Goal: Transaction & Acquisition: Purchase product/service

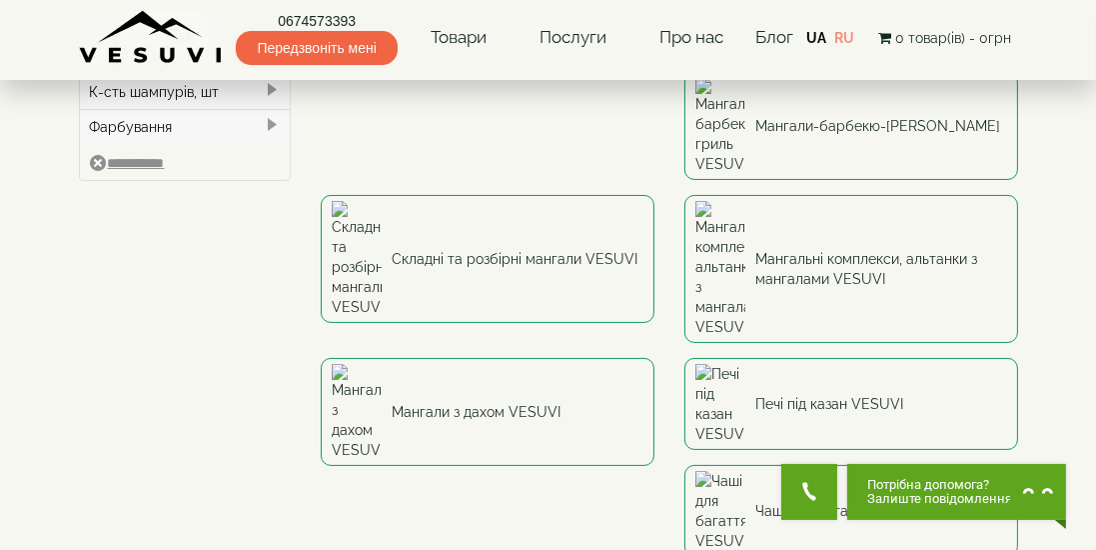
scroll to position [278, 0]
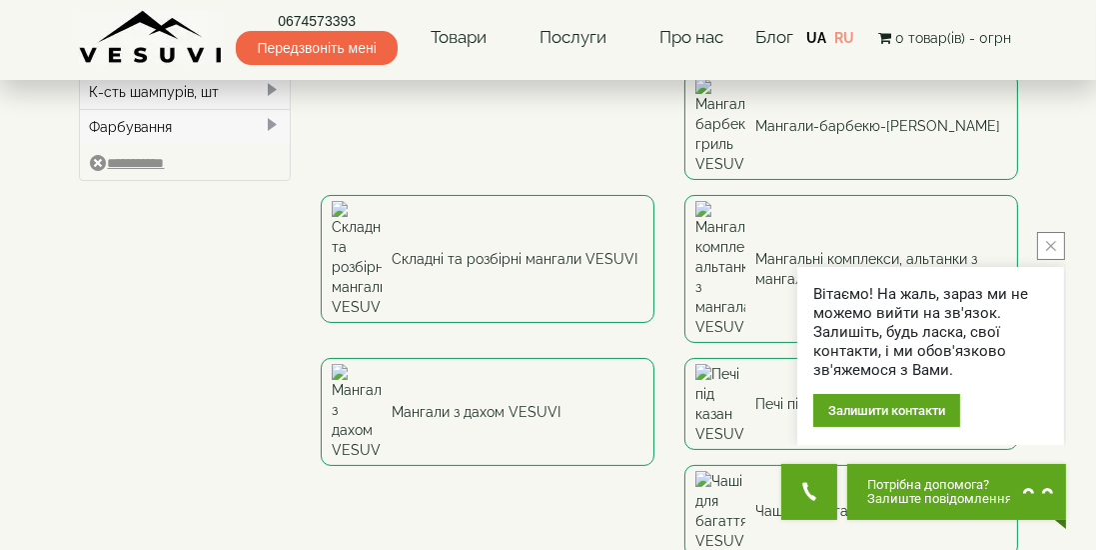
click at [912, 302] on div "Вітаємо! На жаль, зараз ми не можемо вийти на зв'язок. Залишіть, будь ласка, св…" at bounding box center [930, 338] width 271 height 213
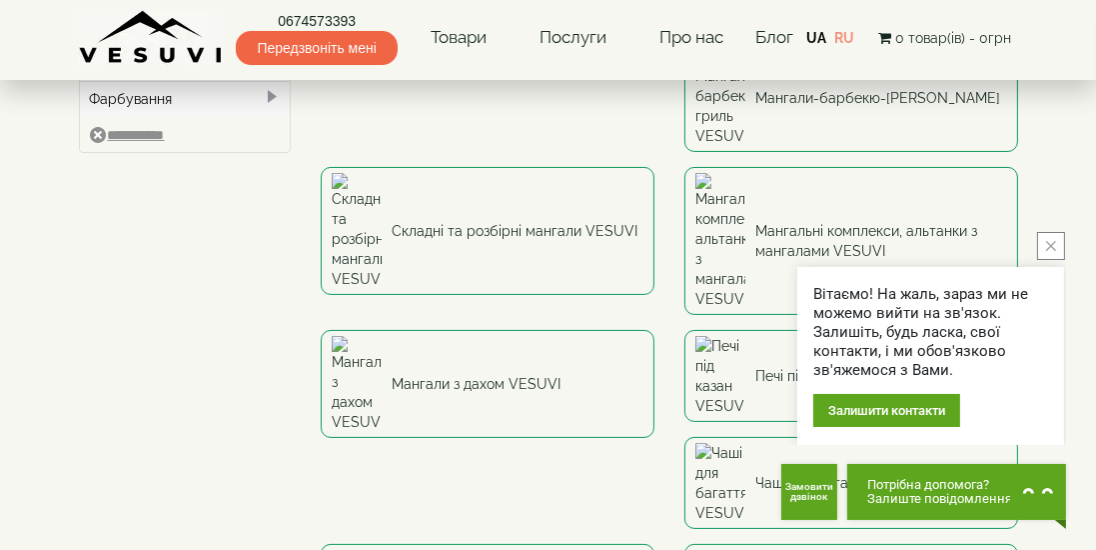
scroll to position [342, 0]
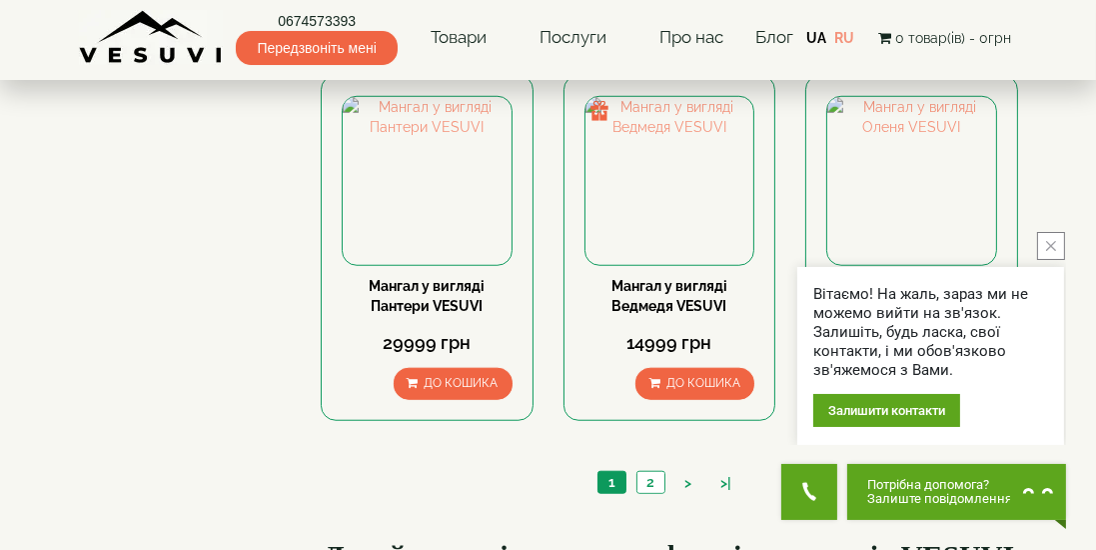
scroll to position [1707, 0]
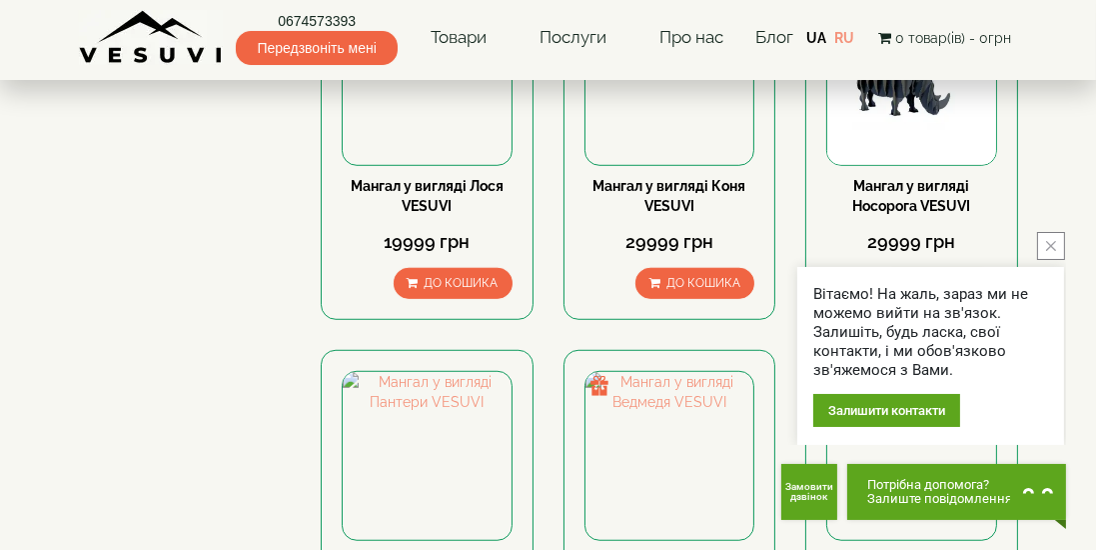
click at [424, 214] on link "Мангал у вигляді Лося VESUVI" at bounding box center [427, 196] width 153 height 36
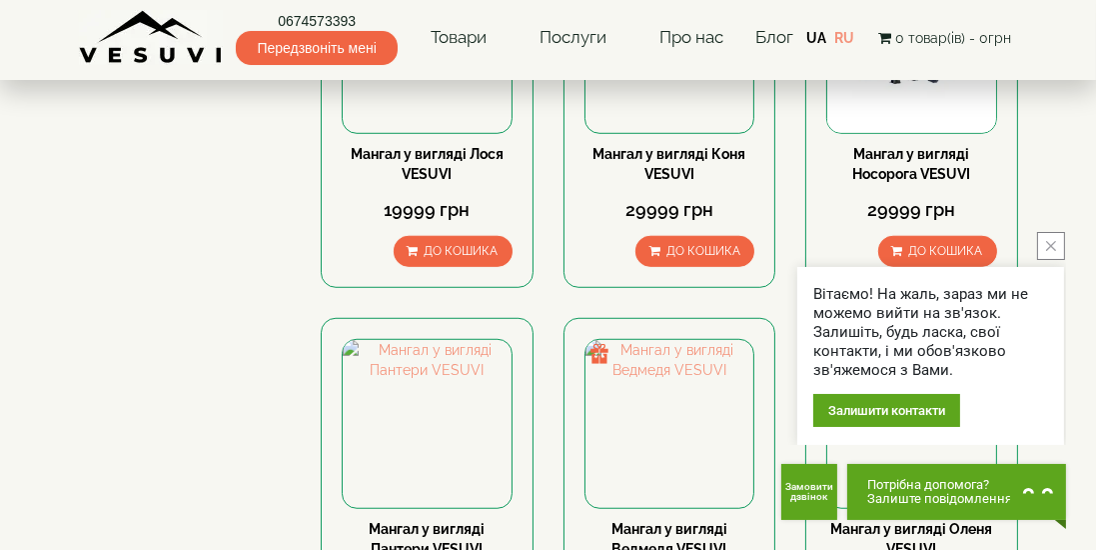
scroll to position [1488, 0]
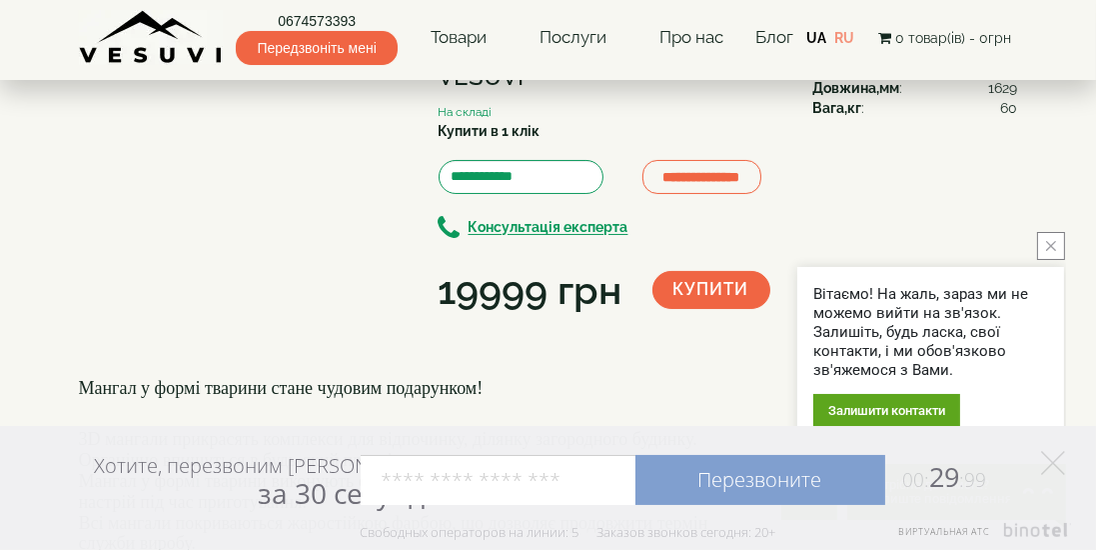
scroll to position [134, 0]
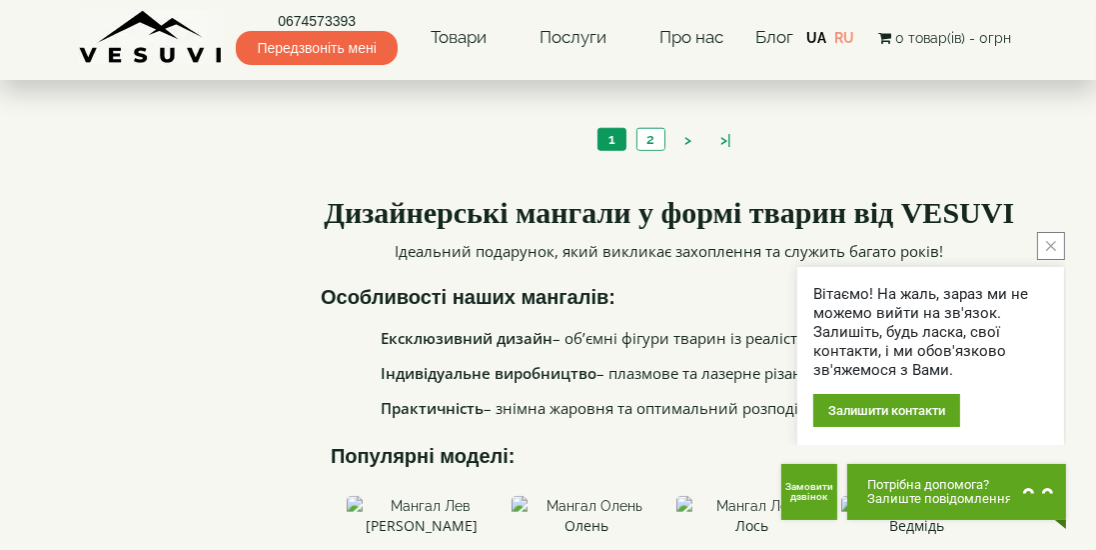
scroll to position [2046, 0]
click at [649, 149] on link "2" at bounding box center [650, 138] width 28 height 21
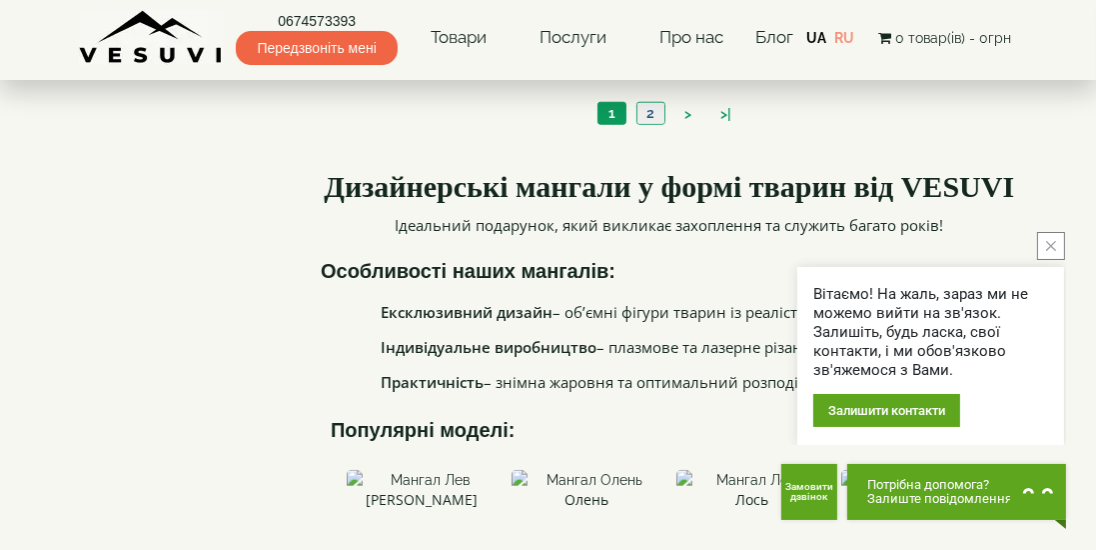
scroll to position [2110, 0]
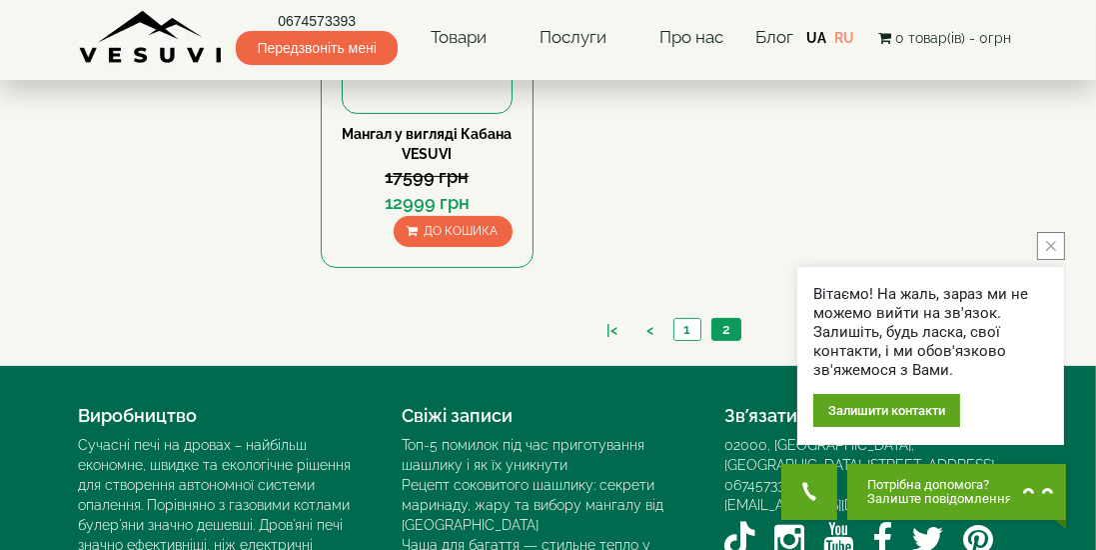
scroll to position [726, 0]
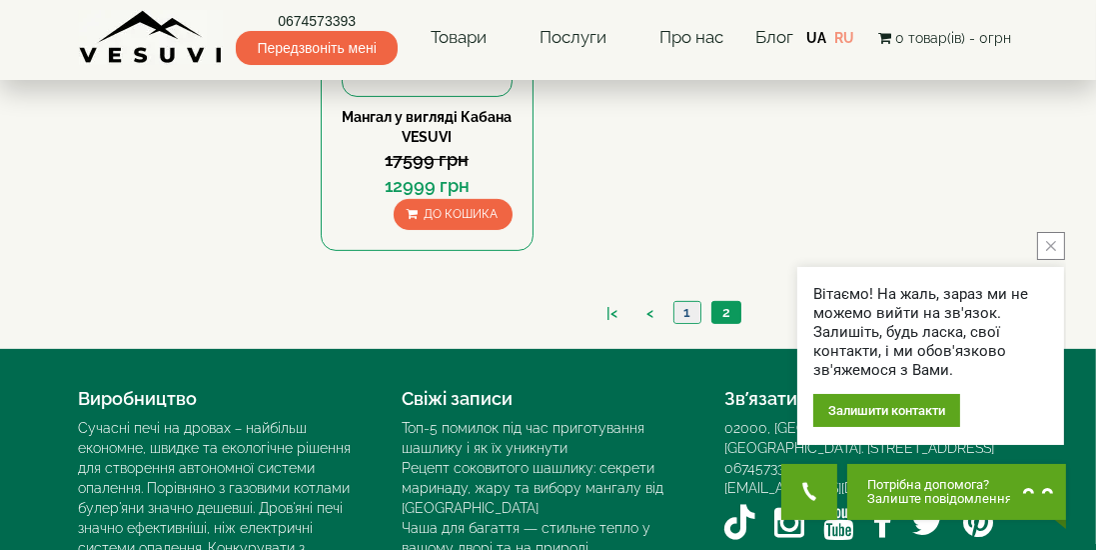
click at [688, 323] on link "1" at bounding box center [686, 312] width 27 height 21
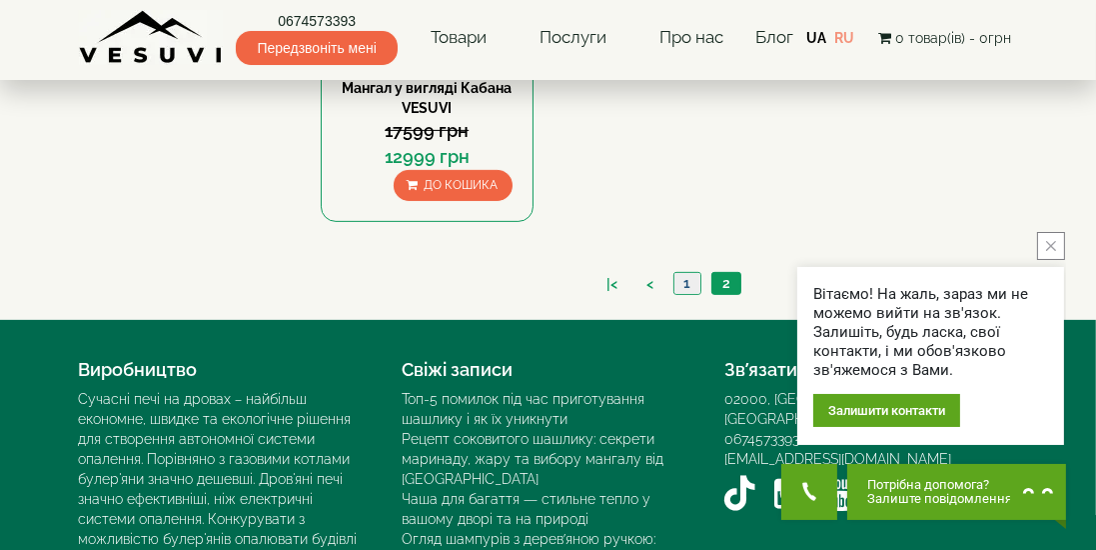
scroll to position [765, 0]
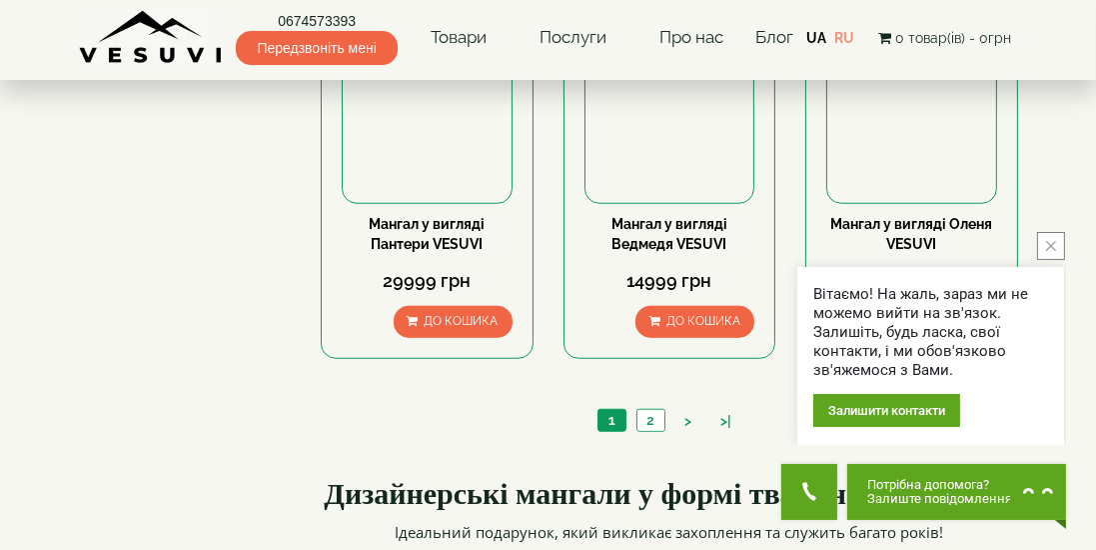
scroll to position [1773, 0]
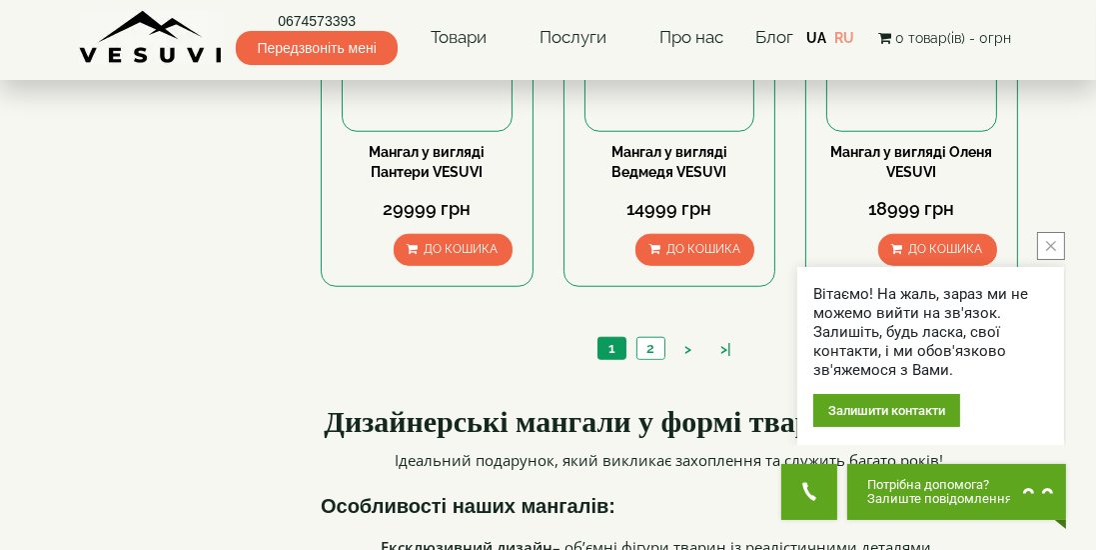
click at [922, 180] on link "Мангал у вигляді Оленя VESUVI" at bounding box center [911, 162] width 162 height 36
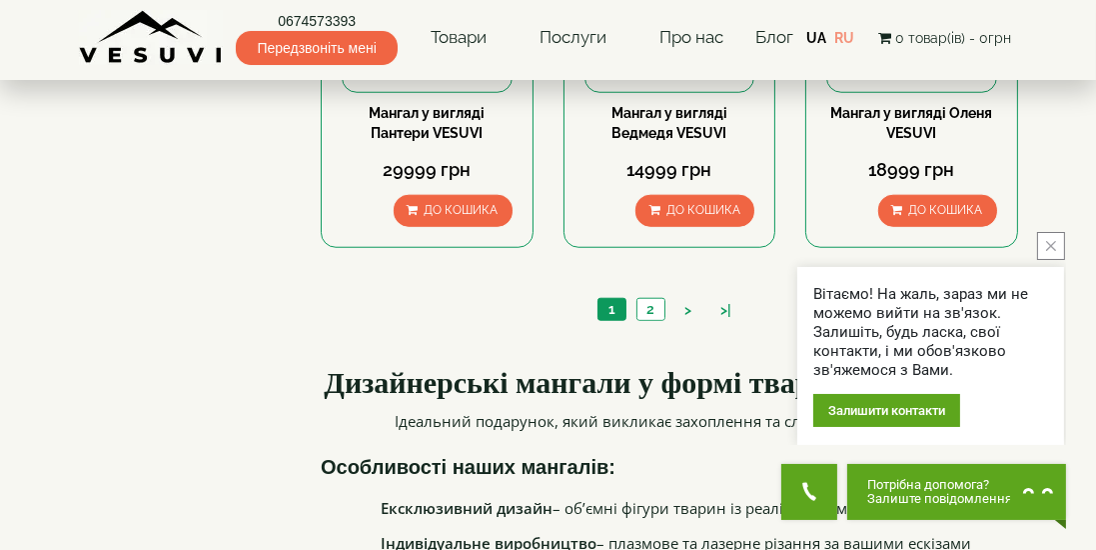
scroll to position [1889, 0]
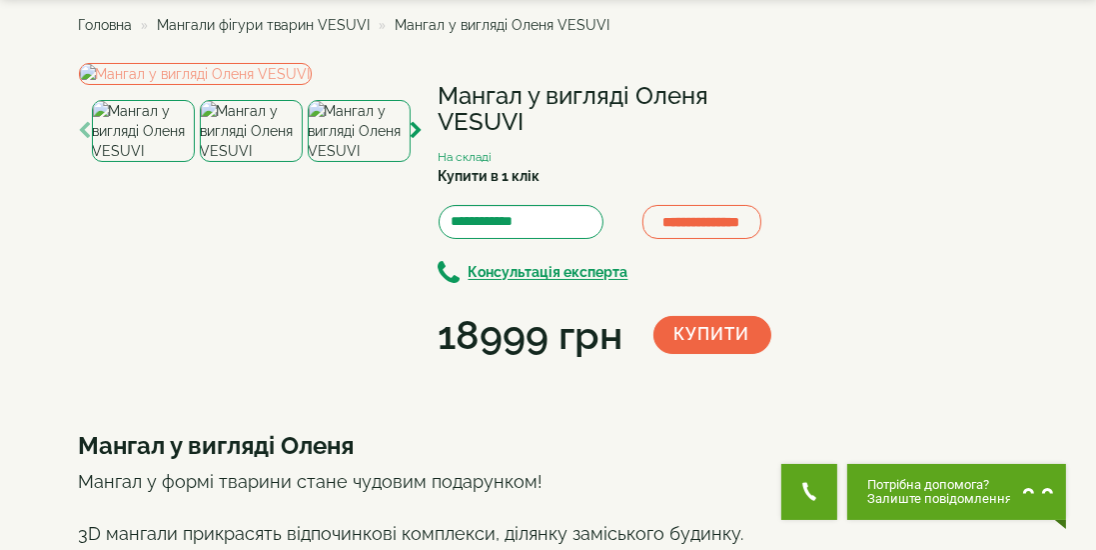
scroll to position [97, 0]
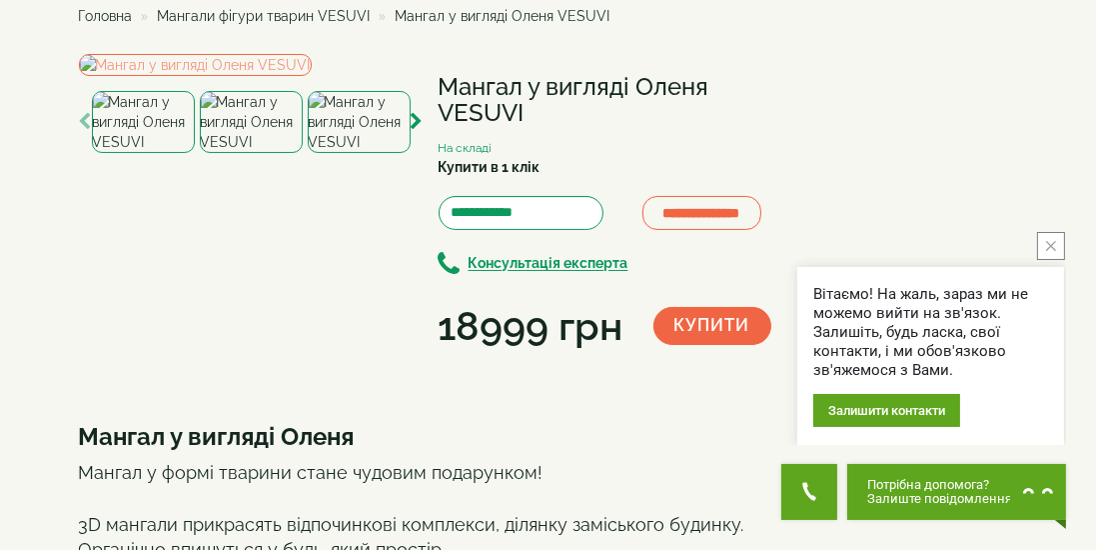
click at [246, 153] on img at bounding box center [251, 122] width 103 height 62
click at [424, 354] on div "**********" at bounding box center [431, 204] width 704 height 300
click at [409, 153] on img at bounding box center [359, 122] width 103 height 62
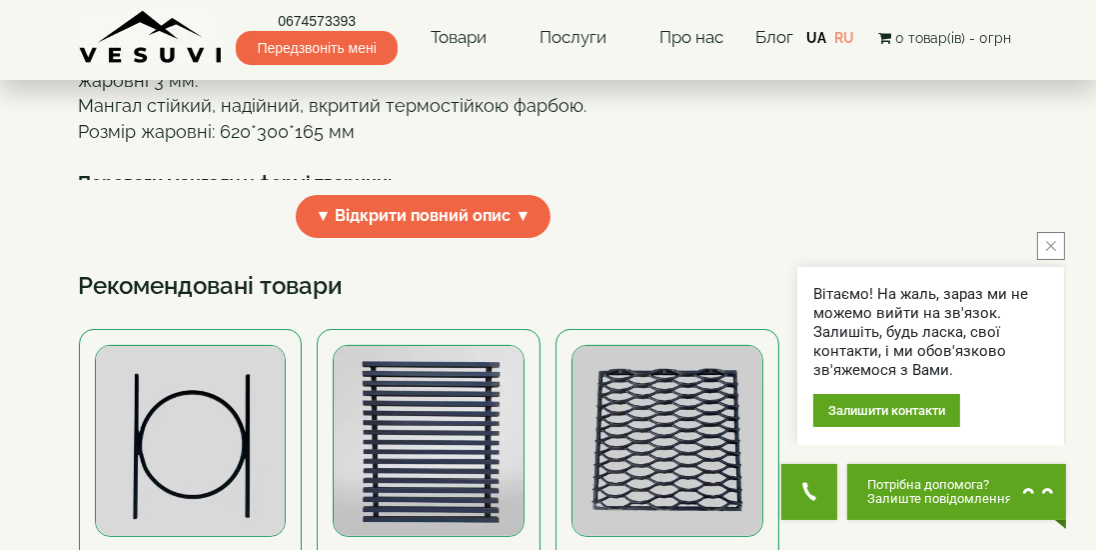
scroll to position [724, 0]
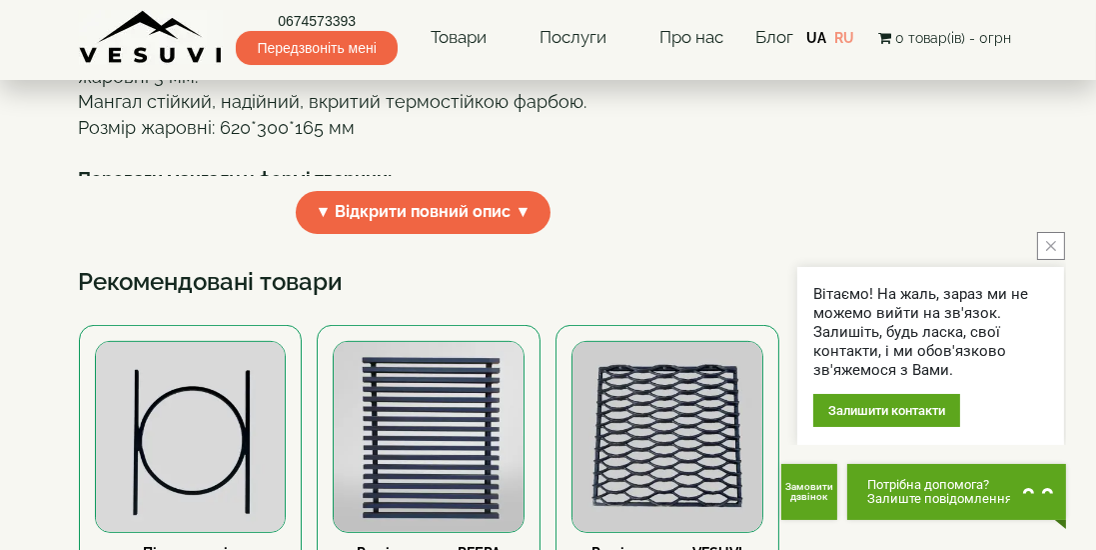
click at [120, 37] on div "Якщо Ви не так часто використовуєте мангал за призначенням, можна використовува…" at bounding box center [423, 11] width 689 height 51
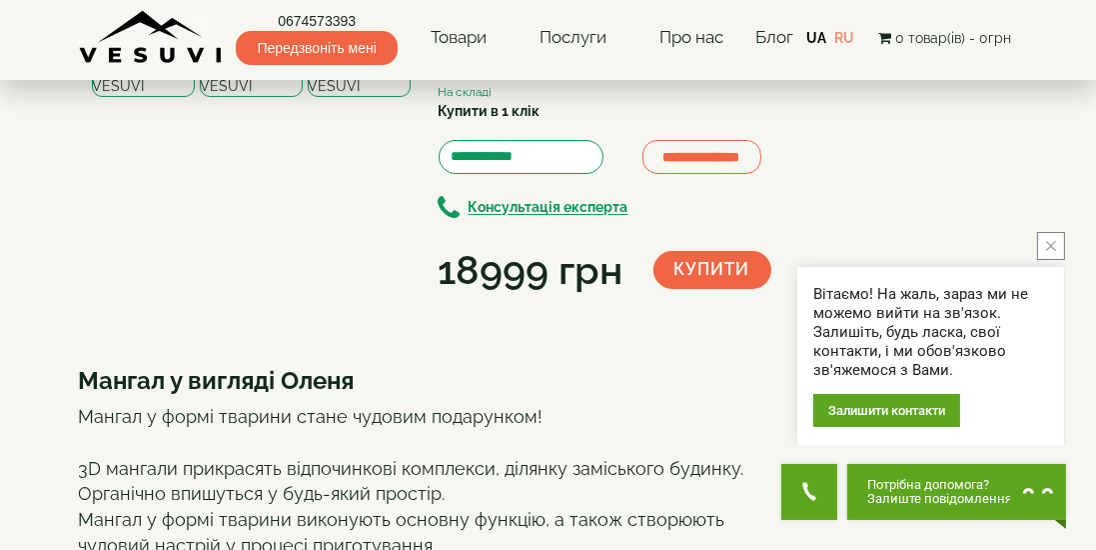
scroll to position [156, 0]
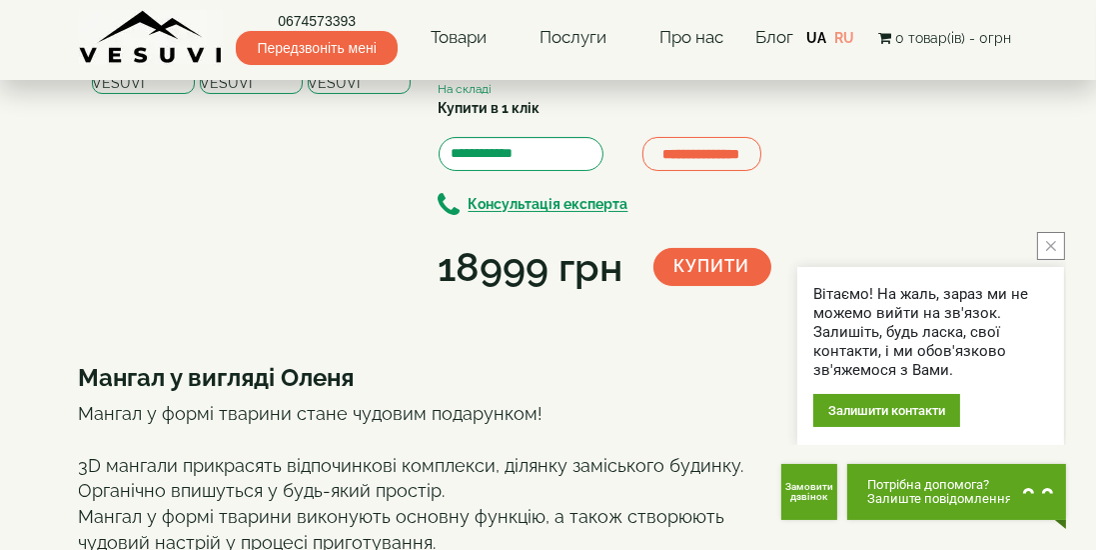
click at [803, 171] on div "**********" at bounding box center [548, 406] width 939 height 822
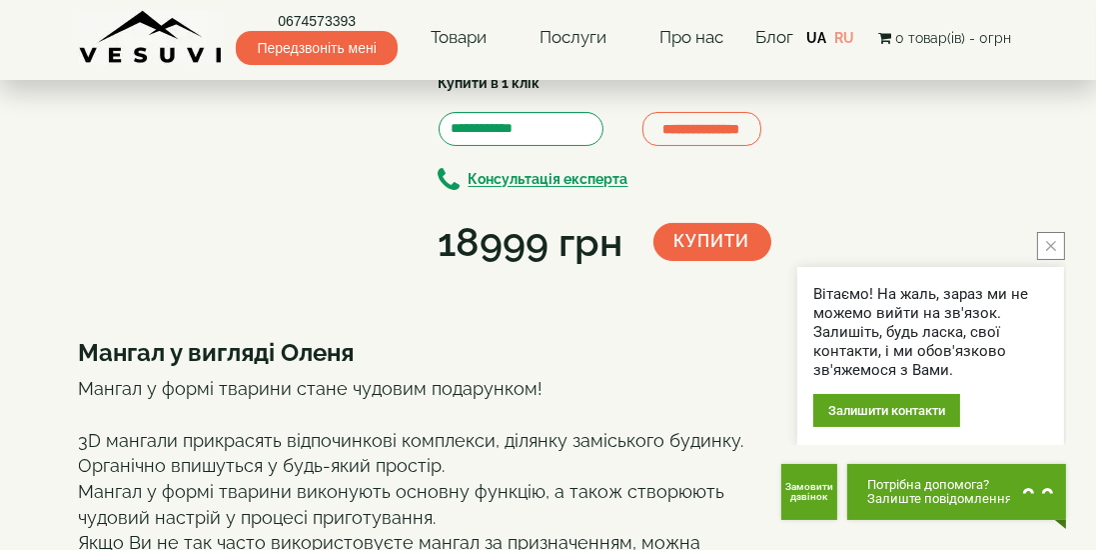
scroll to position [220, 0]
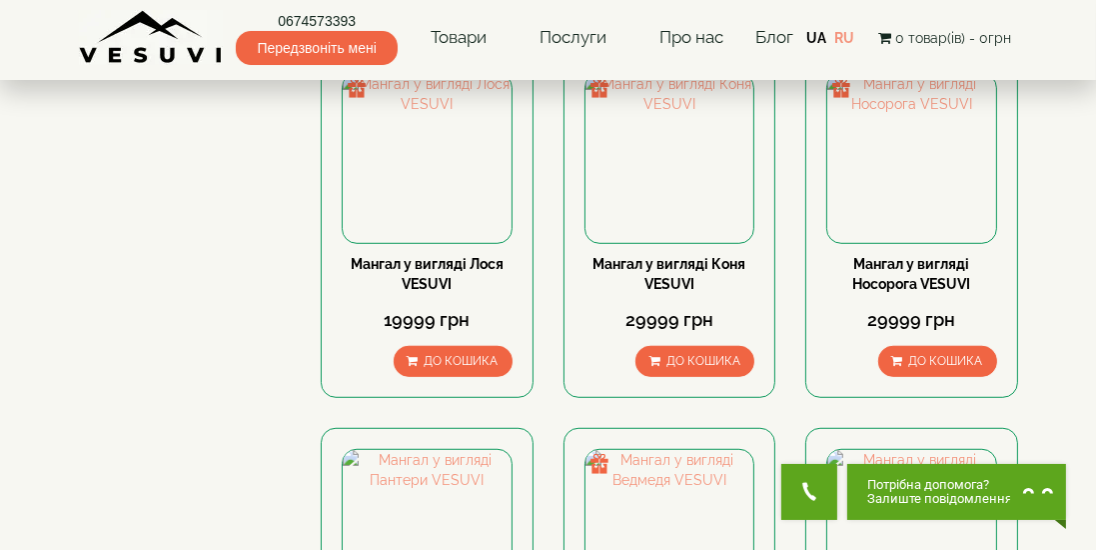
scroll to position [1339, 0]
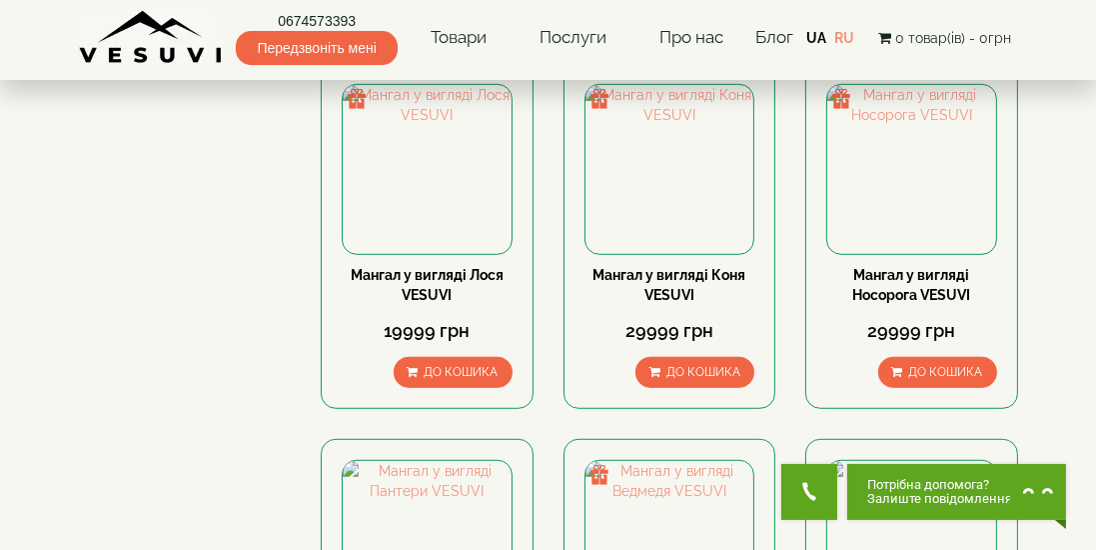
click at [444, 303] on link "Мангал у вигляді Лося VESUVI" at bounding box center [427, 285] width 153 height 36
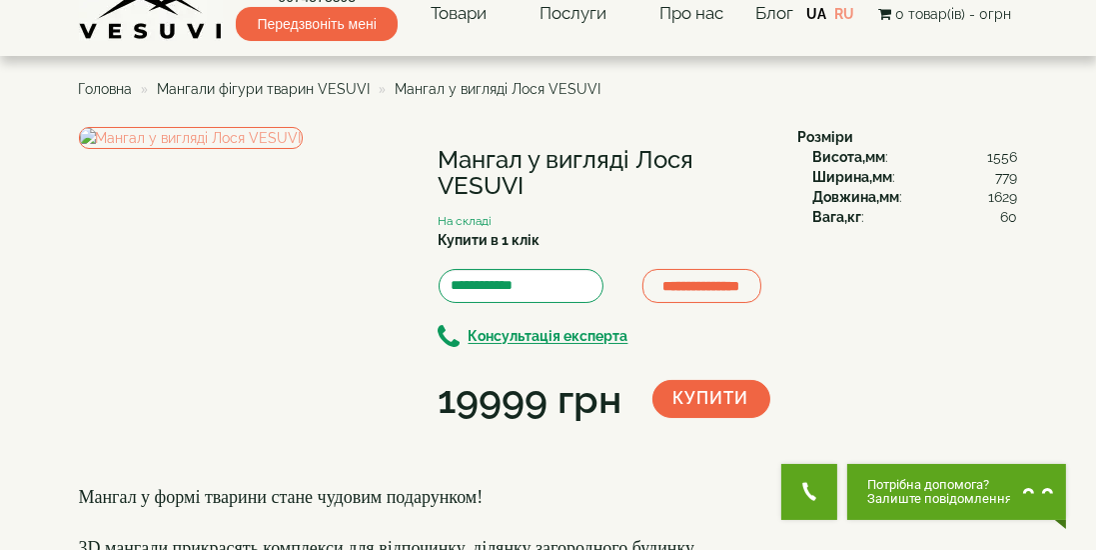
scroll to position [20, 0]
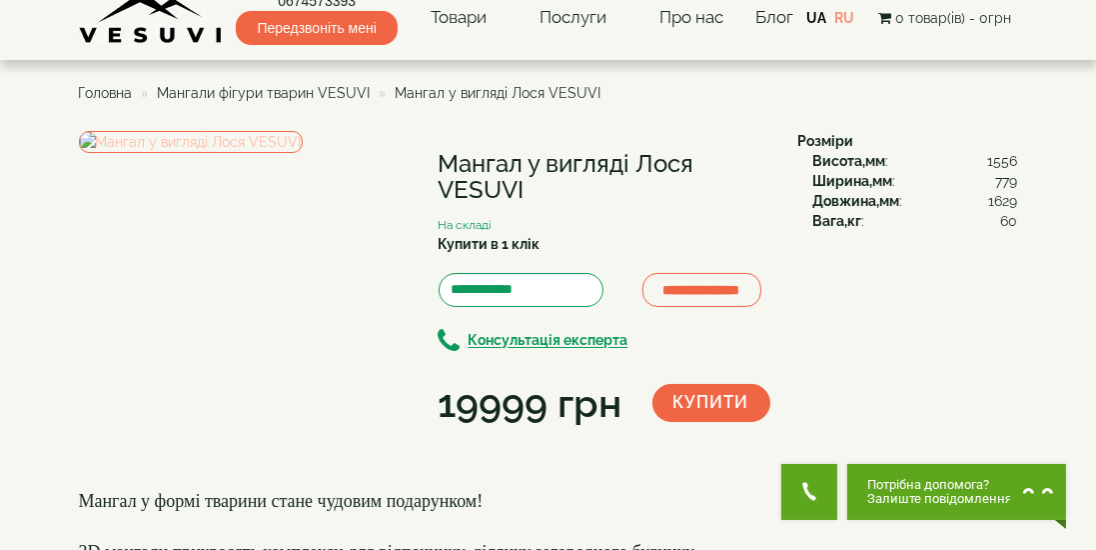
click at [303, 153] on img at bounding box center [191, 142] width 224 height 22
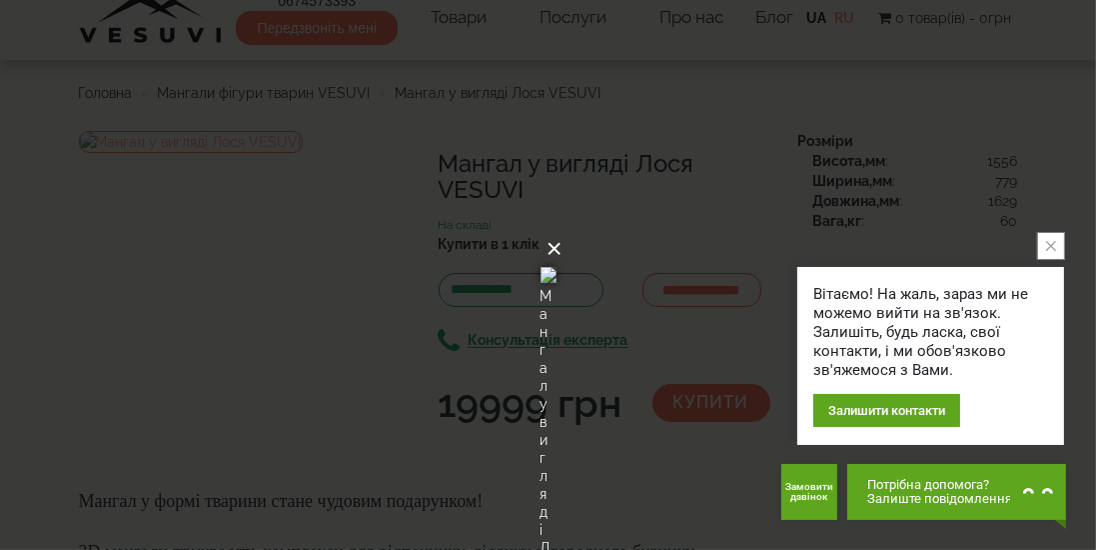
click at [563, 227] on button "×" at bounding box center [555, 249] width 16 height 44
